Goal: Check status: Check status

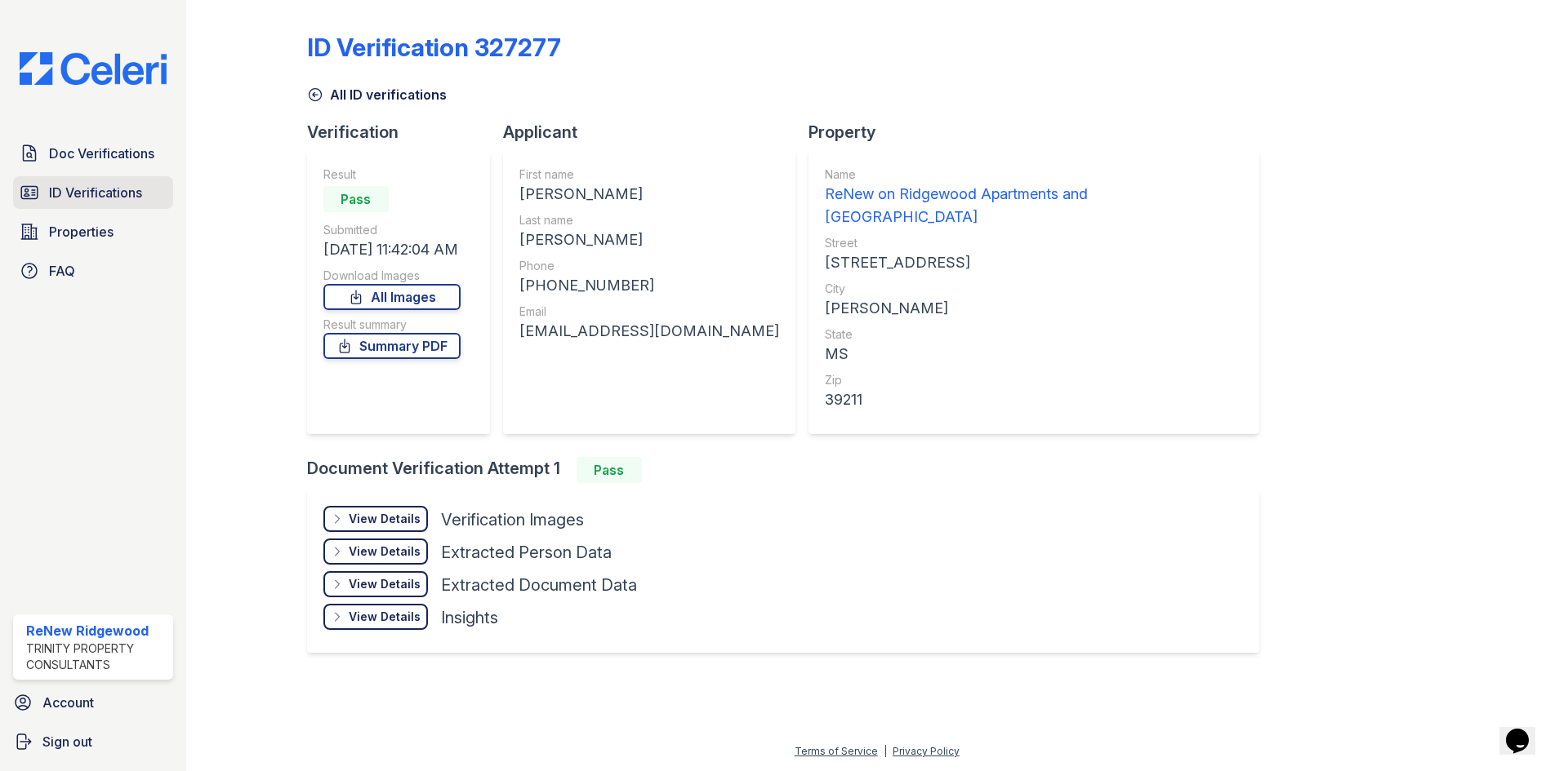
click at [113, 191] on span "ID Verifications" at bounding box center [95, 192] width 93 height 19
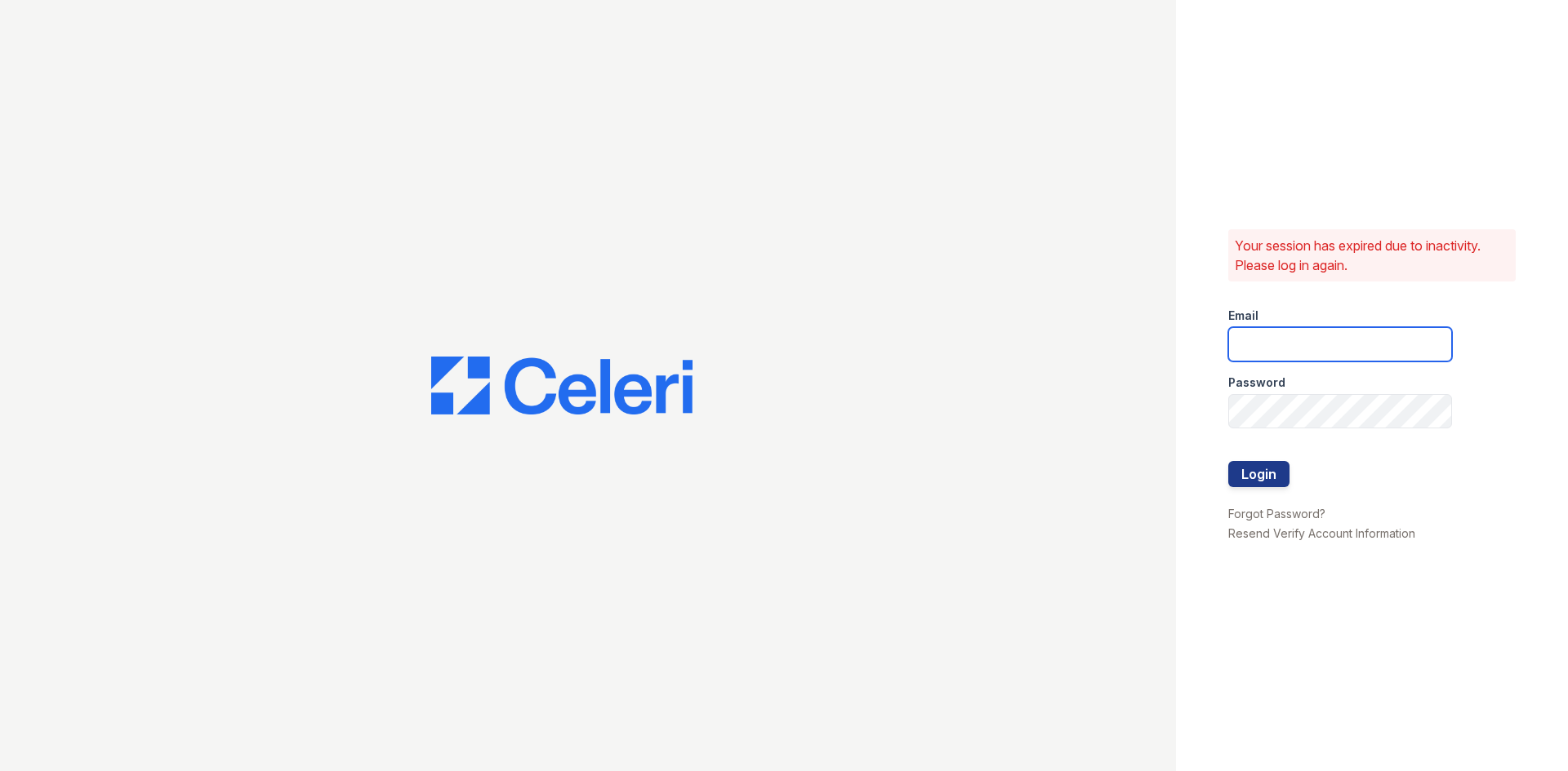
type input "[EMAIL_ADDRESS][DOMAIN_NAME]"
click at [1255, 486] on button "Login" at bounding box center [1258, 473] width 61 height 26
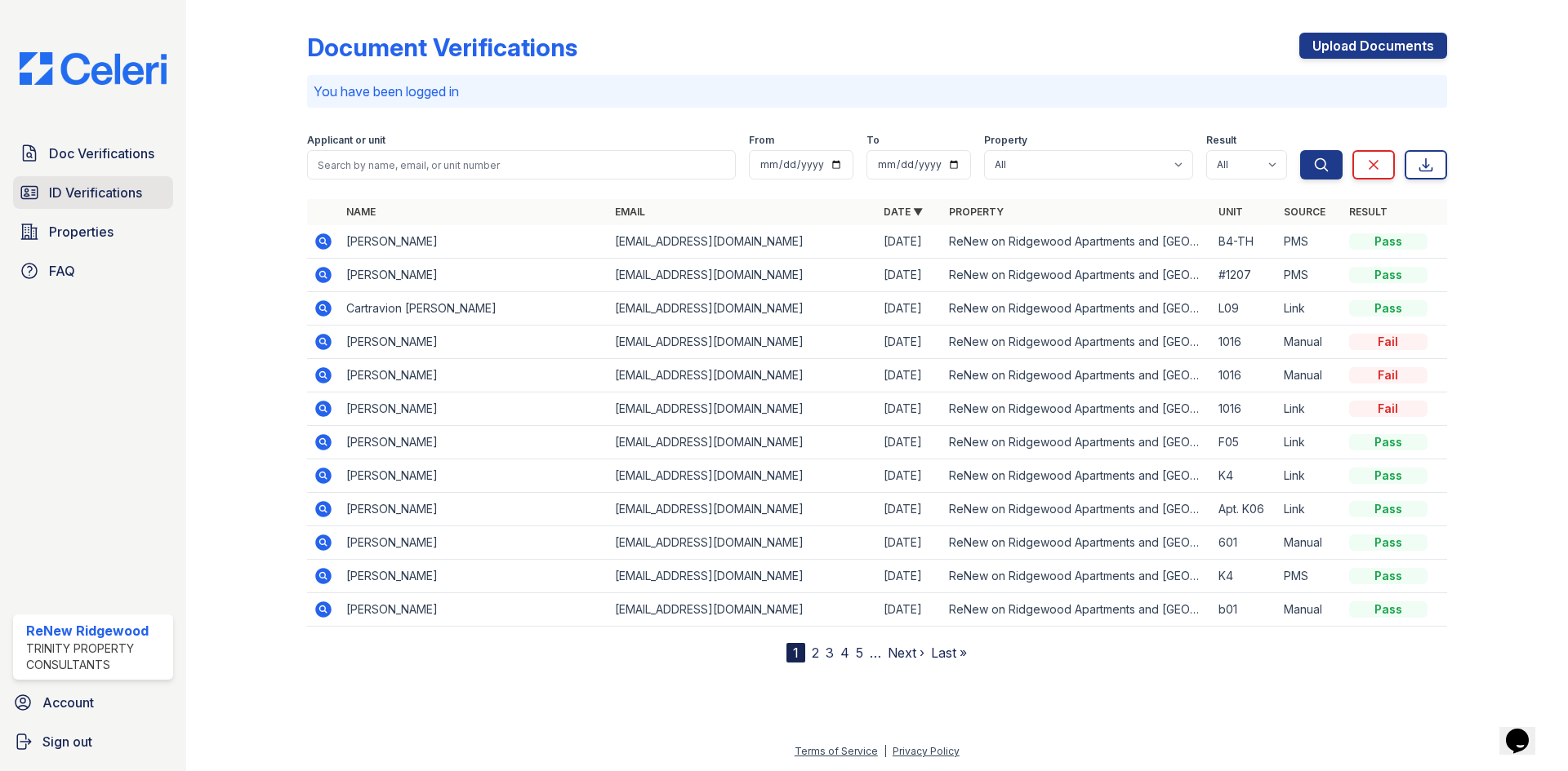
click at [102, 177] on link "ID Verifications" at bounding box center [92, 193] width 160 height 33
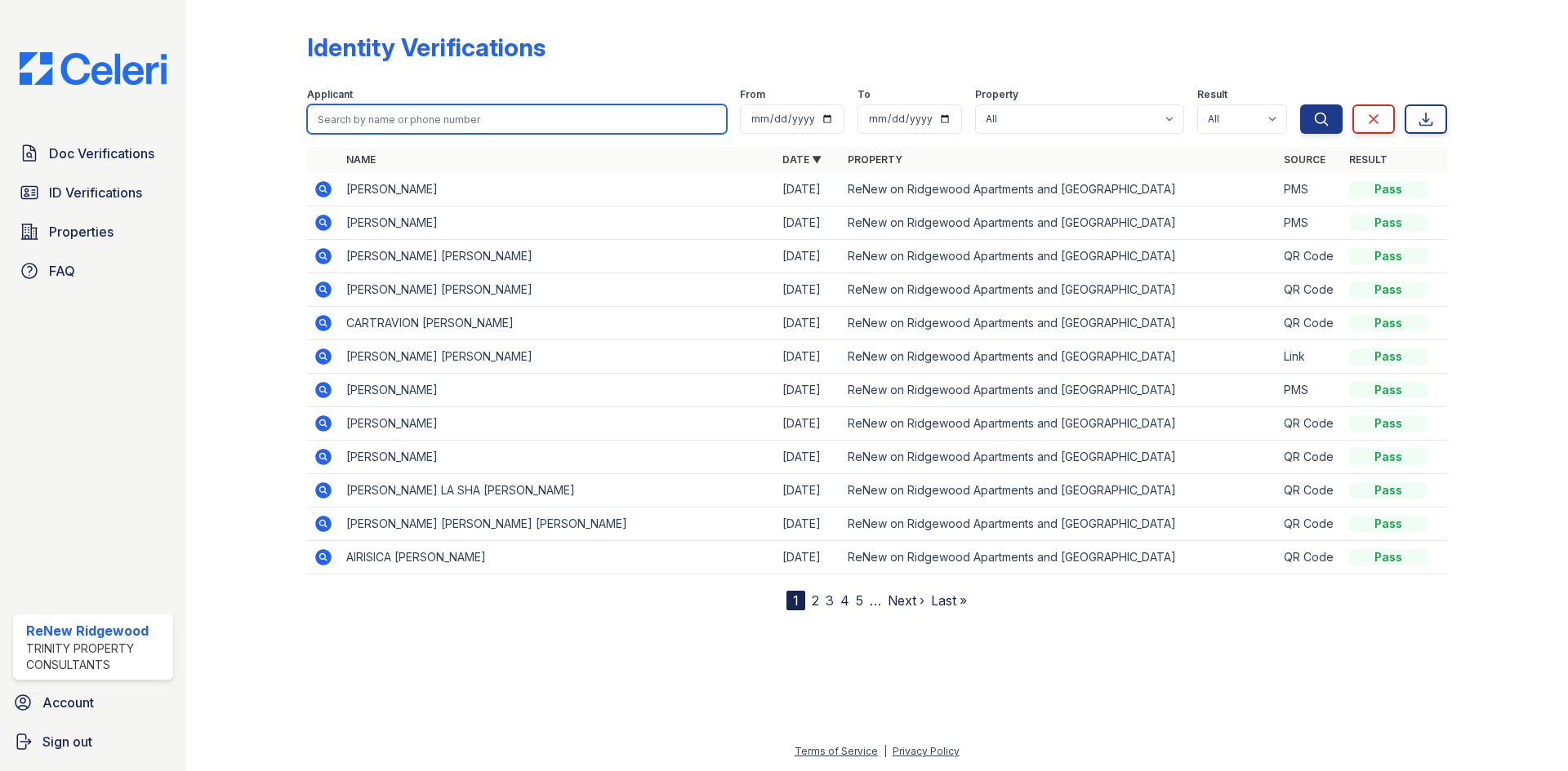
click at [507, 116] on input "search" at bounding box center [516, 119] width 420 height 29
type input "[PERSON_NAME]"
click at [1300, 105] on button "Search" at bounding box center [1322, 119] width 43 height 29
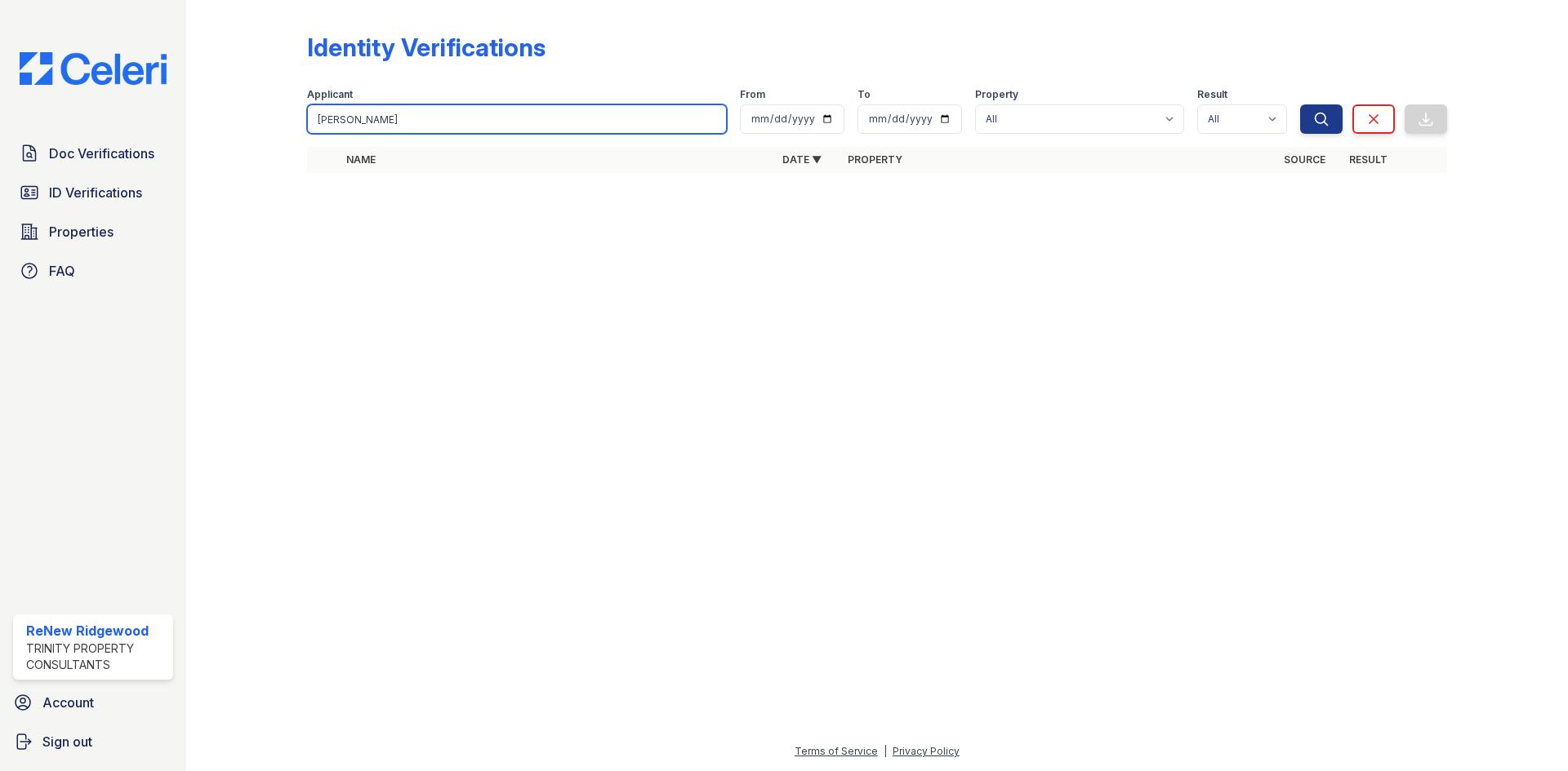
click at [405, 117] on input "[PERSON_NAME]" at bounding box center [516, 119] width 420 height 29
type input "[PERSON_NAME]"
click at [1300, 105] on button "Search" at bounding box center [1322, 119] width 43 height 29
